Goal: Transaction & Acquisition: Purchase product/service

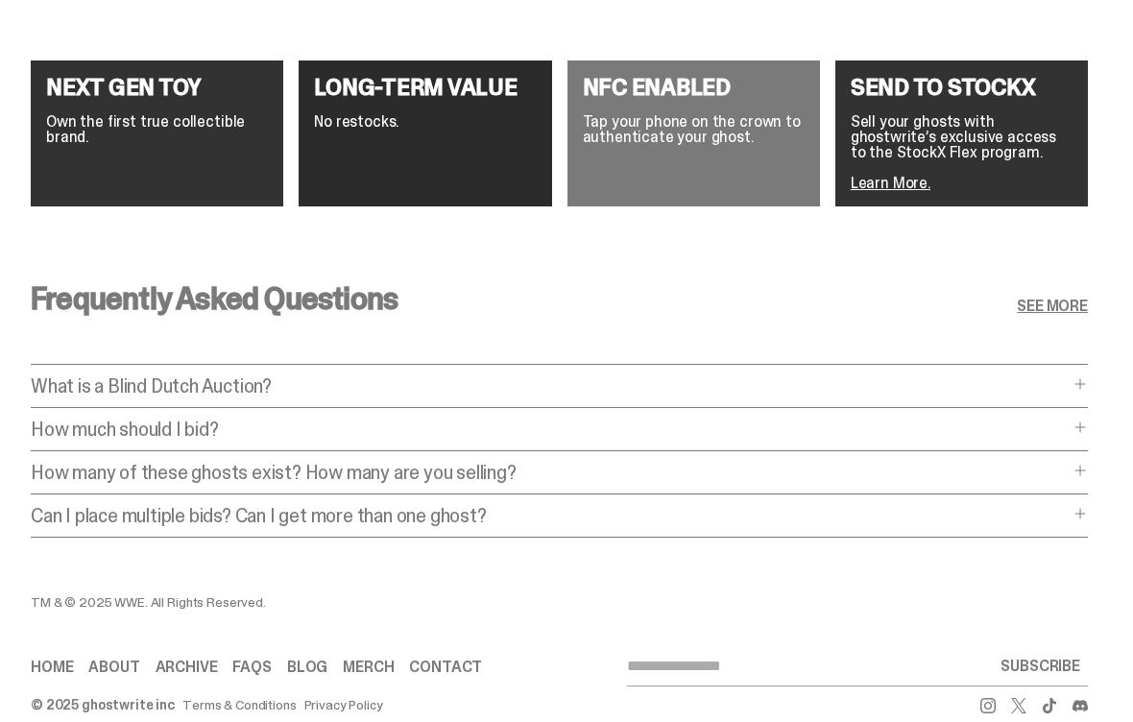
scroll to position [3426, 0]
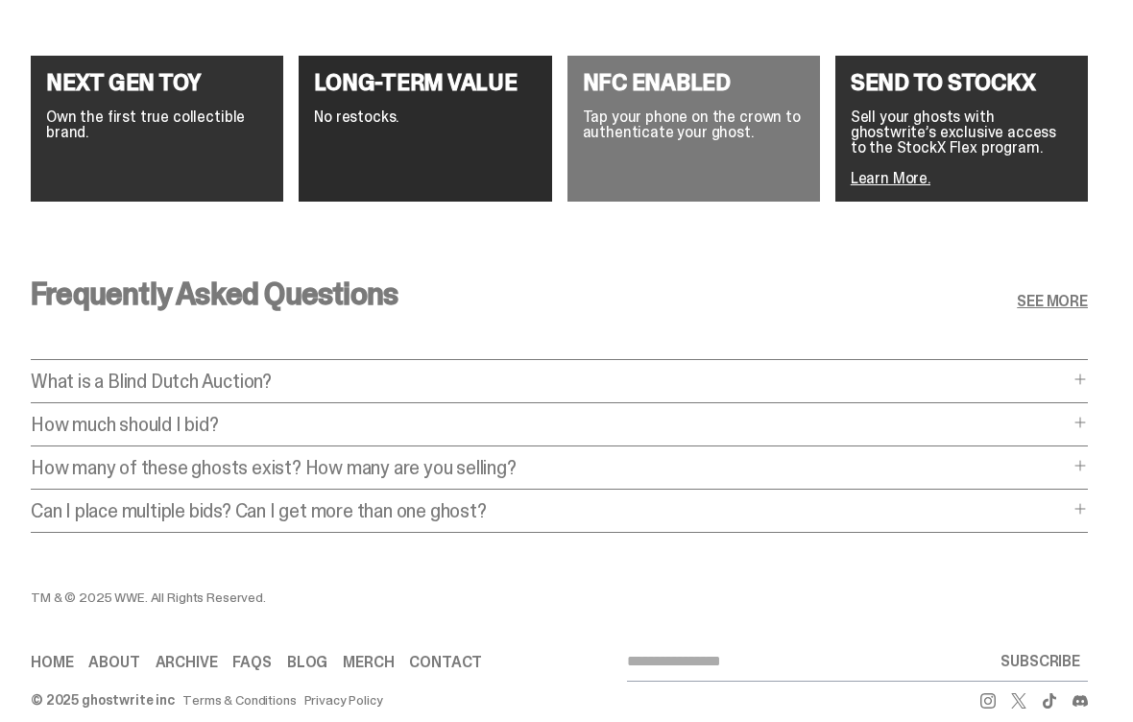
click at [1068, 458] on p "How many of these ghosts exist? How many are you selling?" at bounding box center [550, 467] width 1038 height 19
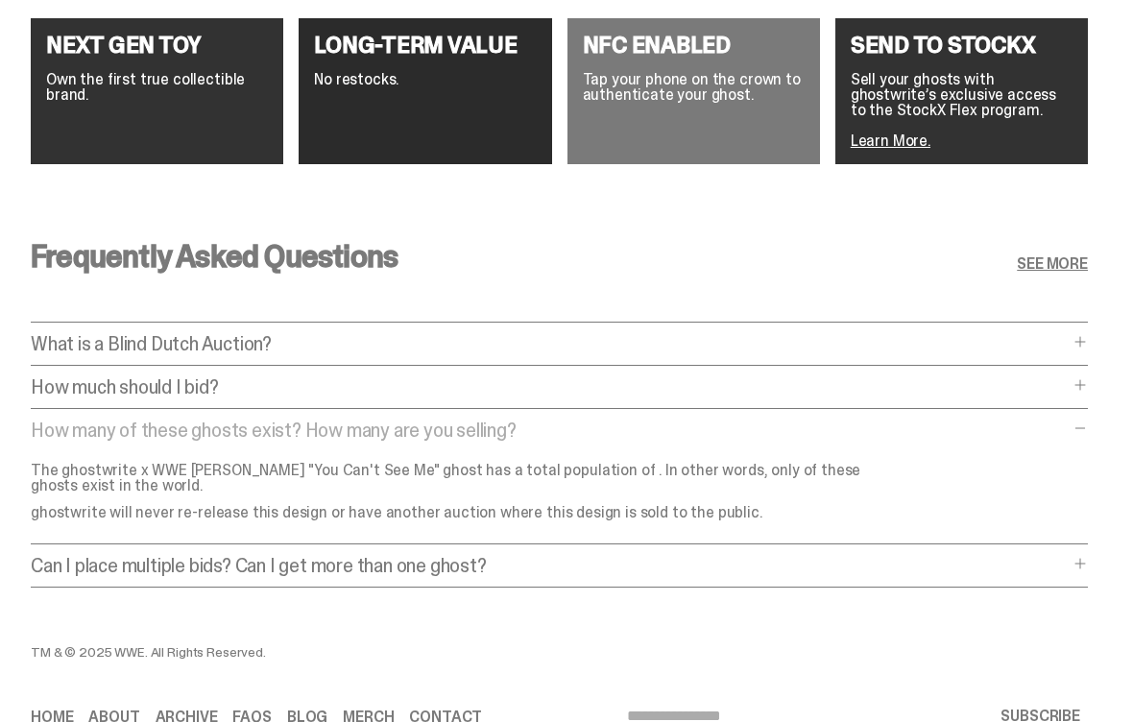
scroll to position [3407, 0]
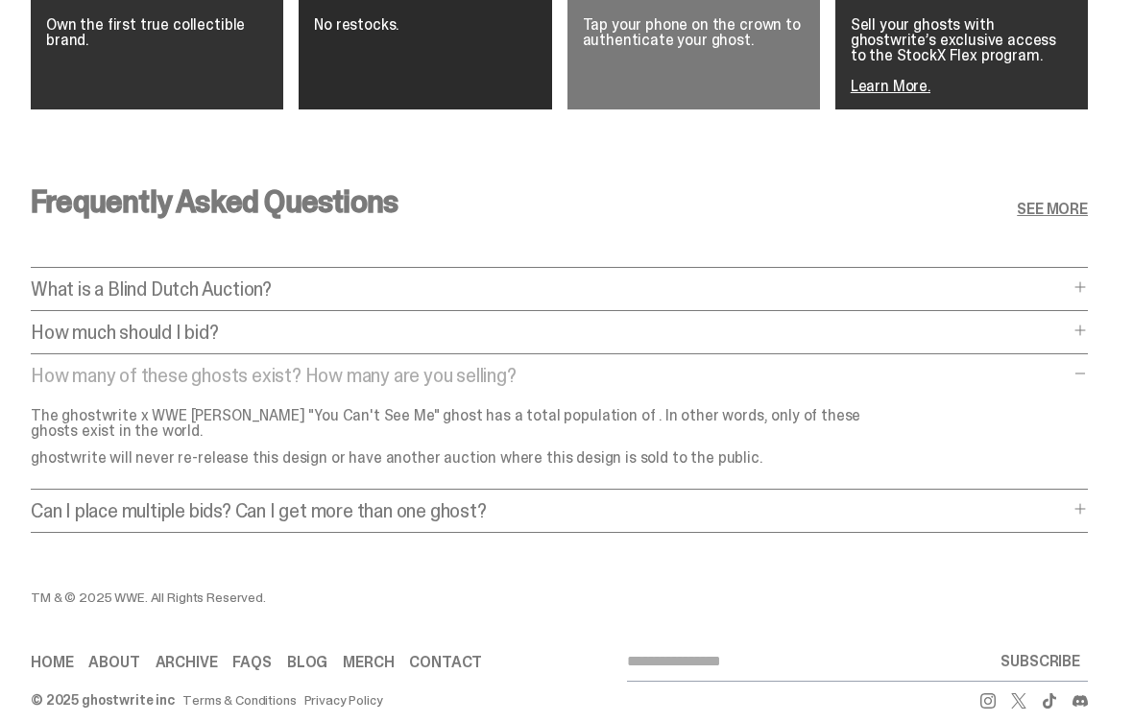
click at [1050, 501] on p "Can I place multiple bids? Can I get more than one ghost?" at bounding box center [550, 510] width 1038 height 19
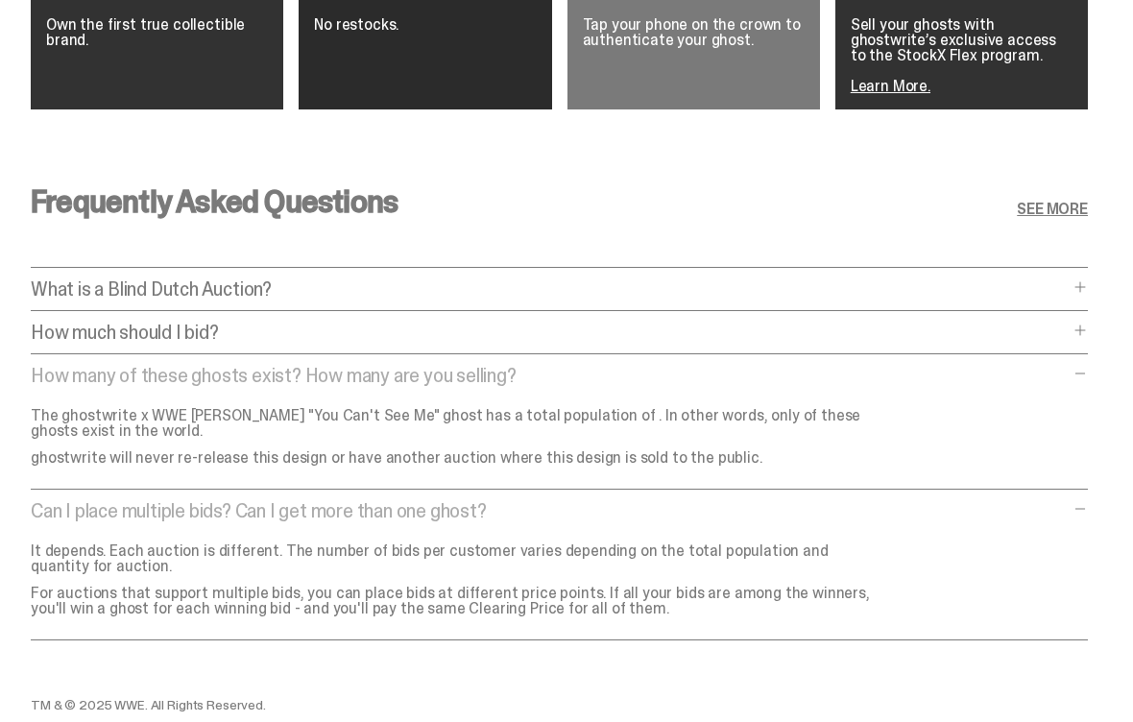
scroll to position [3203, 0]
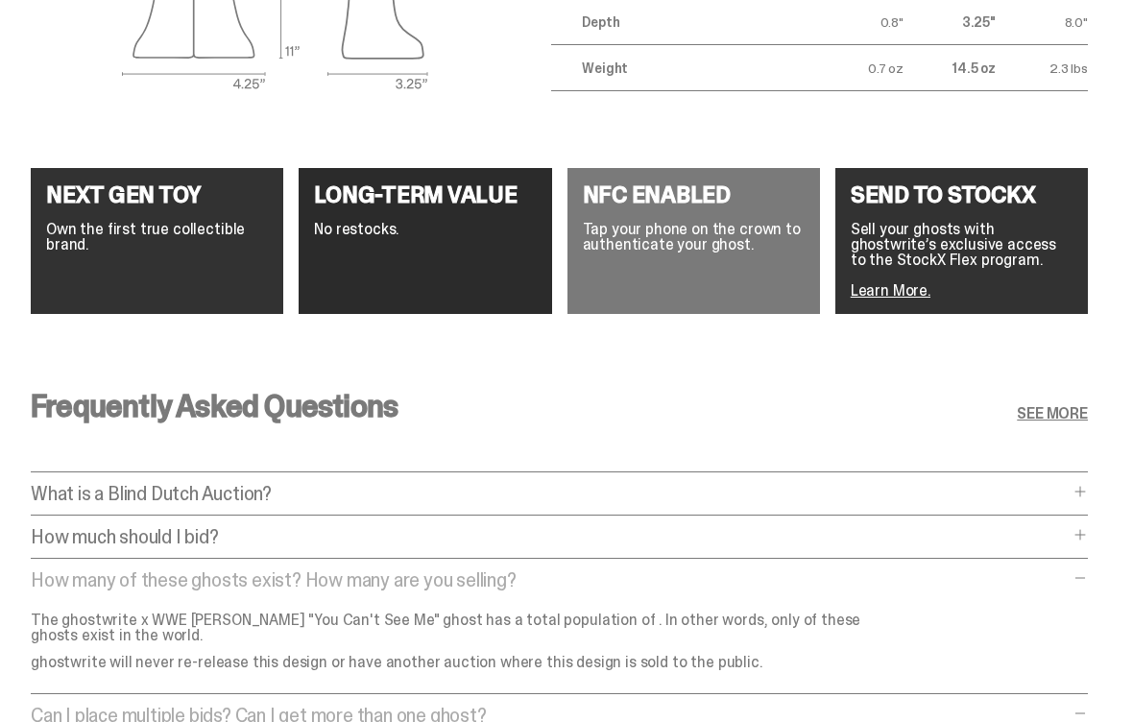
click at [1088, 527] on span at bounding box center [1079, 534] width 15 height 15
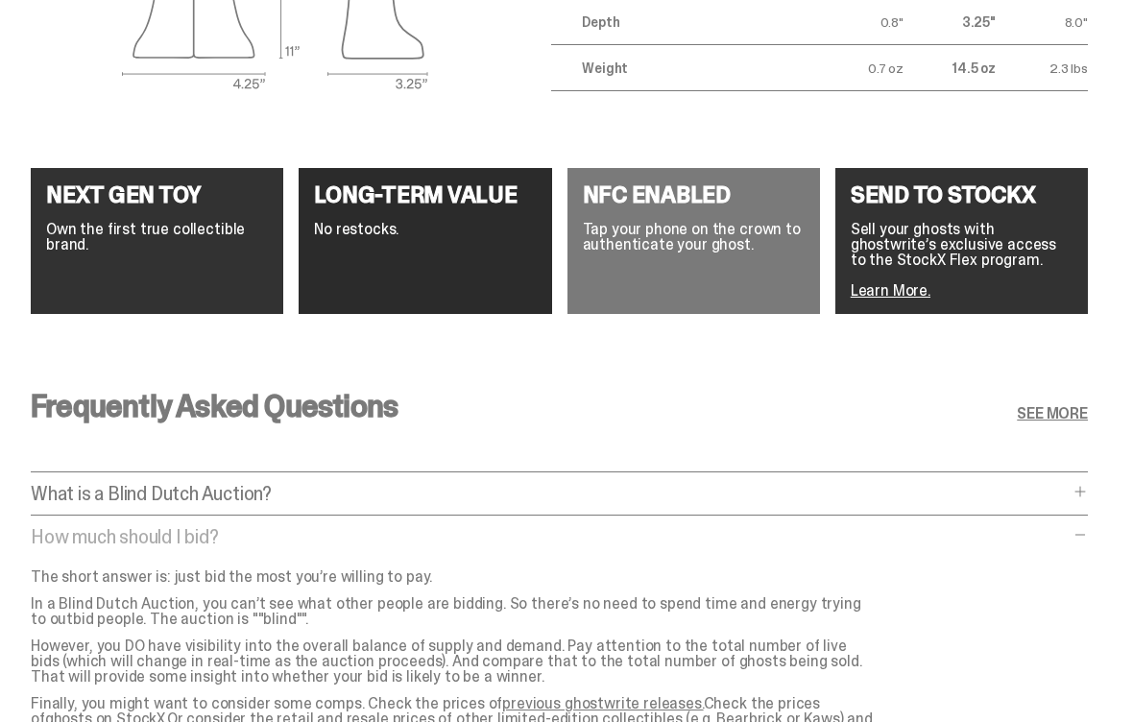
click at [1068, 484] on p "What is a Blind Dutch Auction?" at bounding box center [550, 493] width 1038 height 19
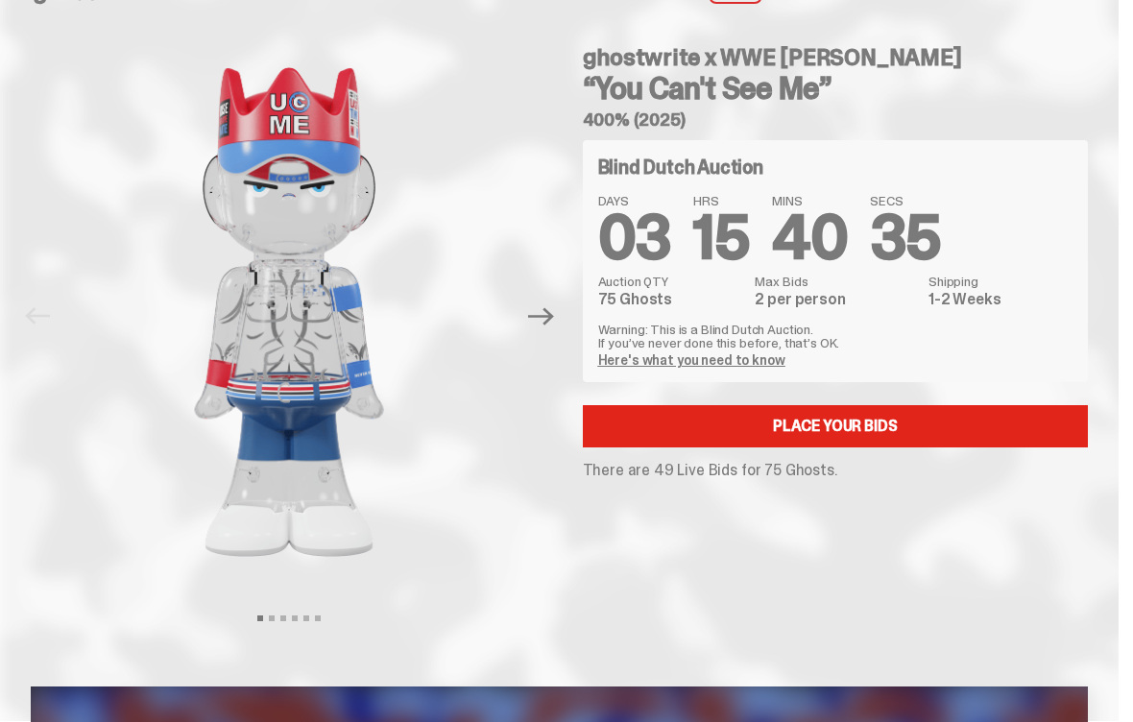
scroll to position [0, 0]
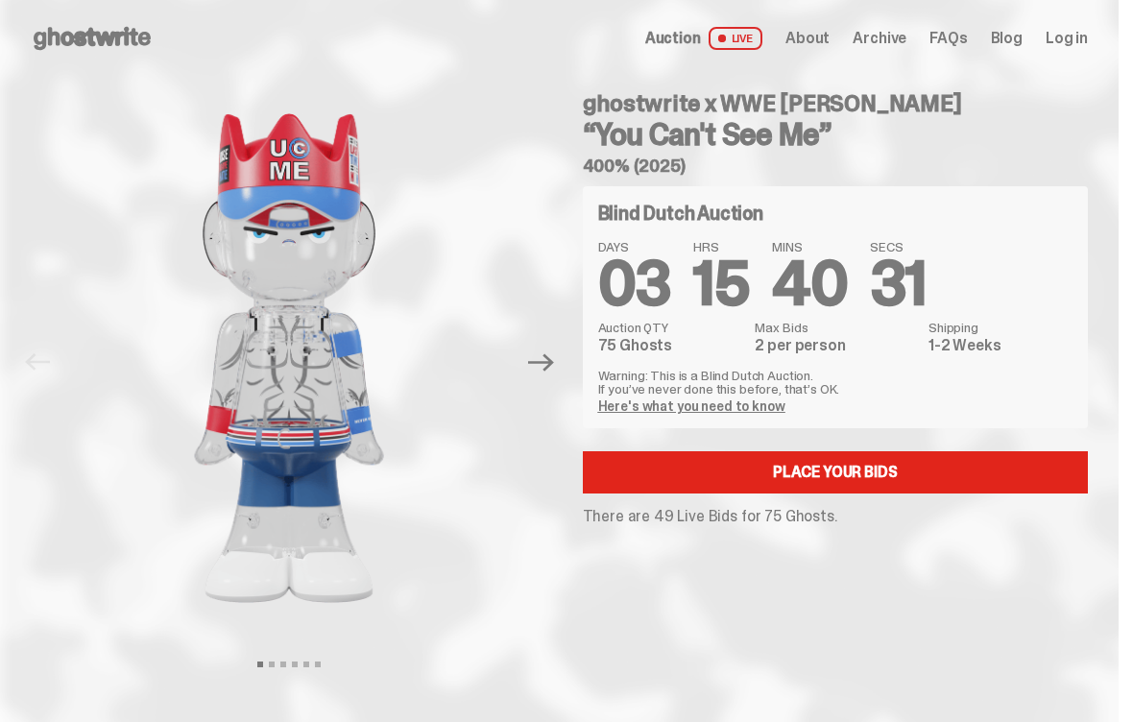
click at [884, 480] on link "Place your Bids" at bounding box center [836, 472] width 506 height 42
